Goal: Information Seeking & Learning: Learn about a topic

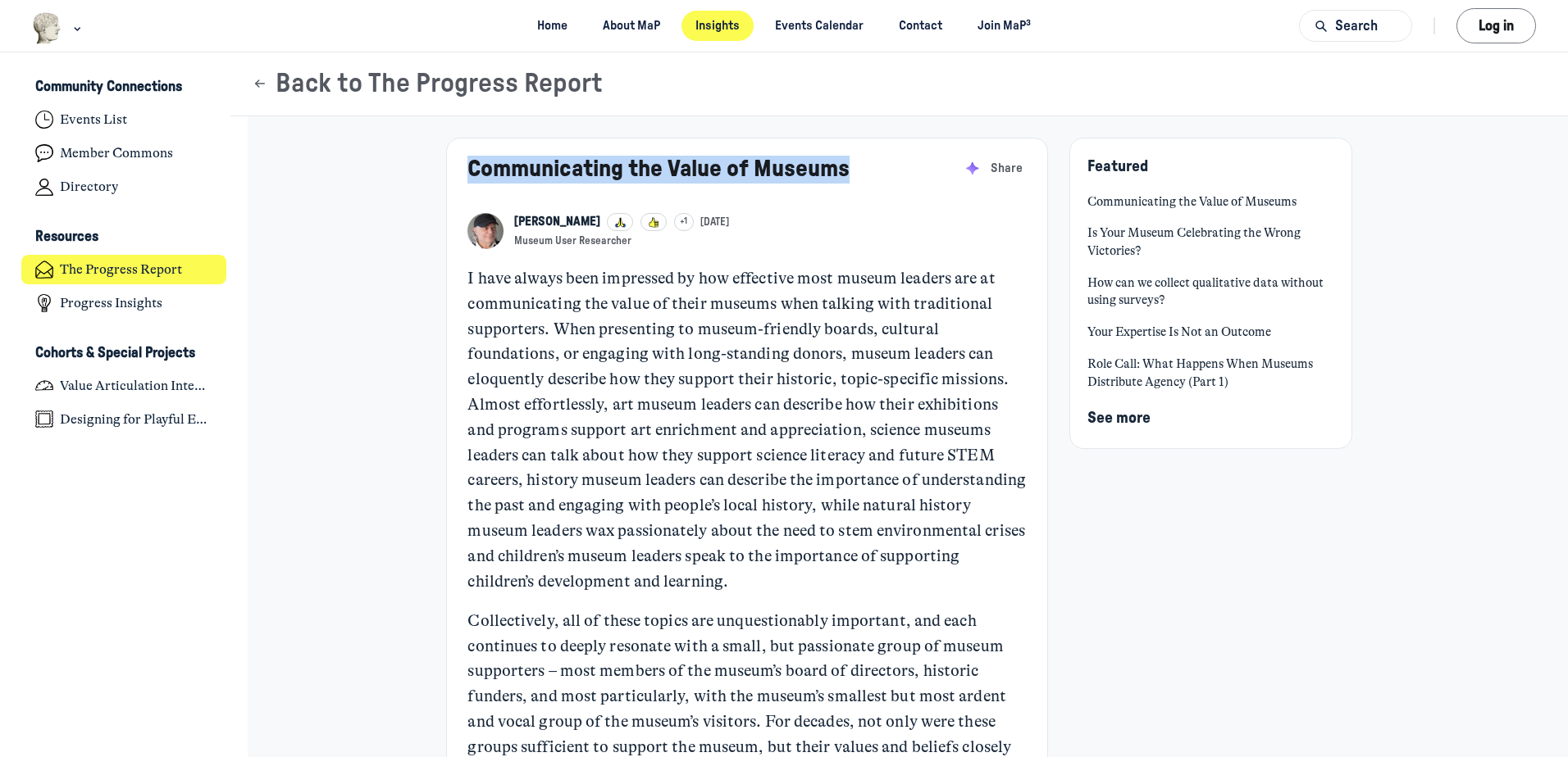
drag, startPoint x: 430, startPoint y: 172, endPoint x: 855, endPoint y: 191, distance: 425.4
copy link "Communicating the Value of Museums"
click at [549, 22] on link "Home" at bounding box center [552, 26] width 59 height 30
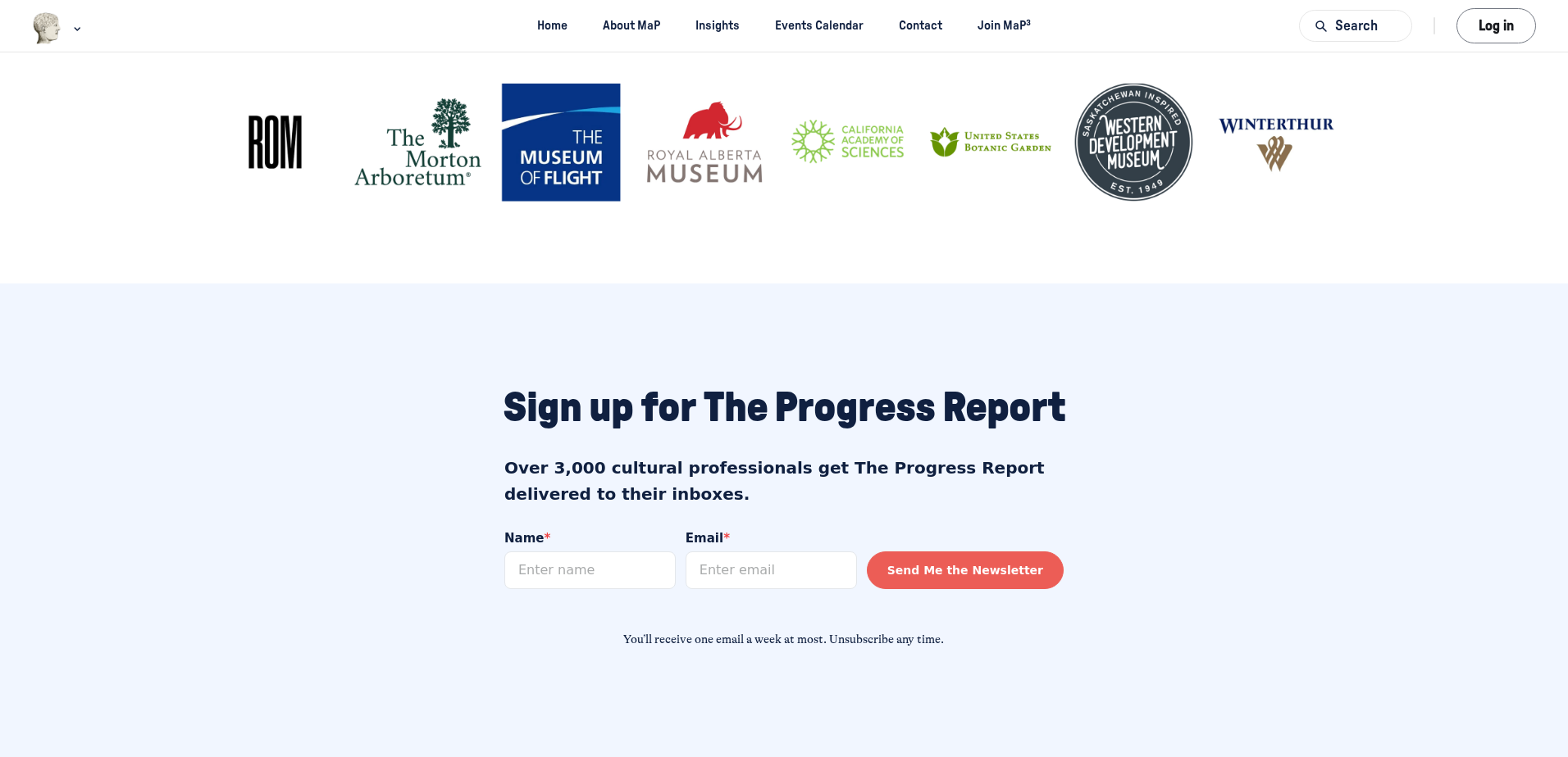
scroll to position [1256, 0]
